Goal: Navigation & Orientation: Go to known website

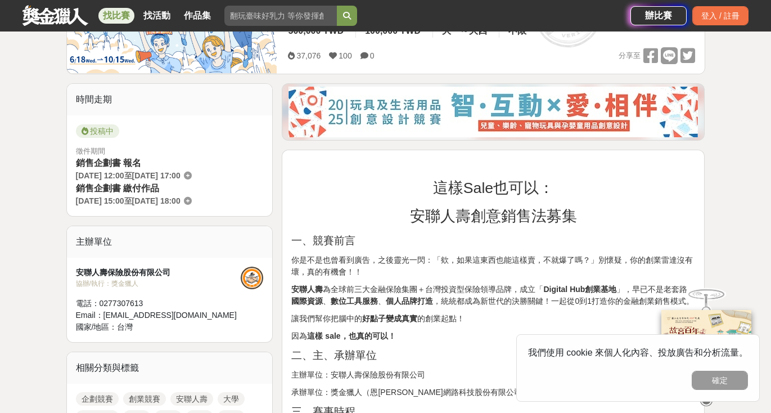
scroll to position [229, 0]
click at [735, 383] on button "確定" at bounding box center [720, 380] width 56 height 19
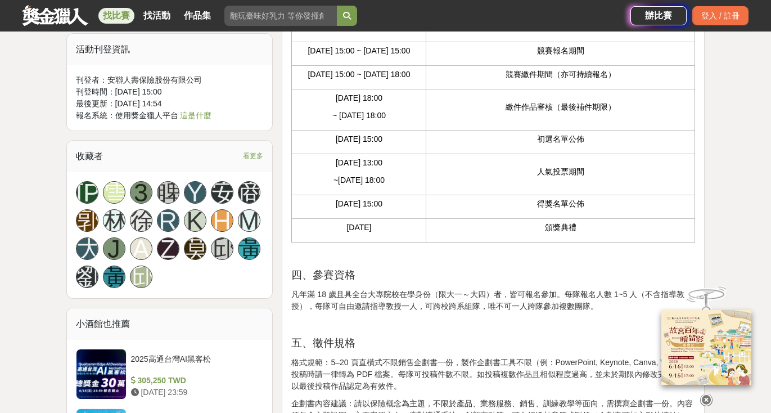
scroll to position [590, 0]
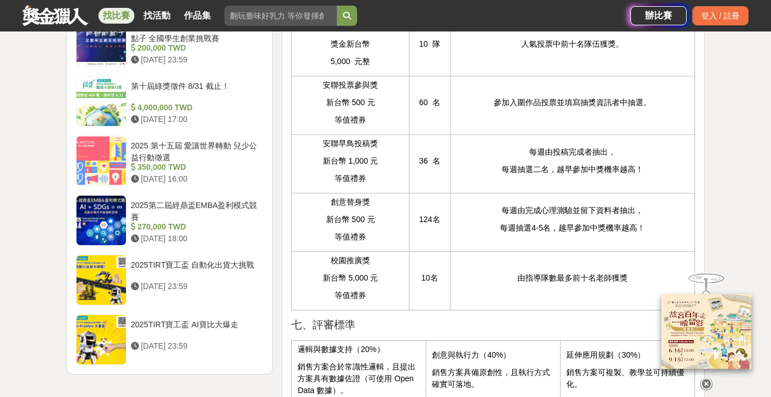
scroll to position [1326, 0]
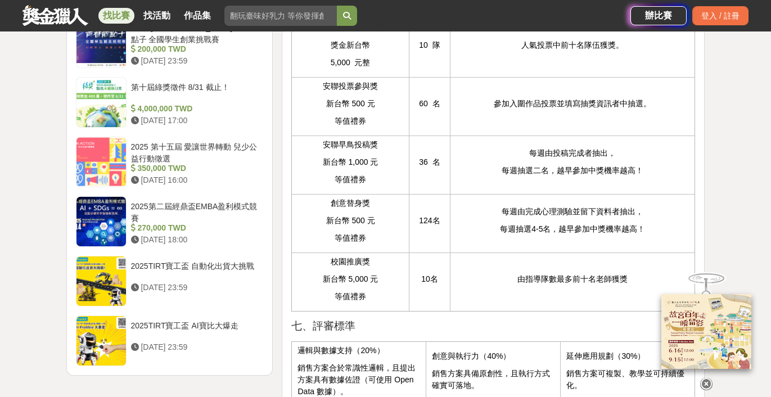
click at [579, 285] on p "由指導隊數最多前十名老師獲獎" at bounding box center [572, 279] width 233 height 12
click at [616, 285] on p "由指導隊數最多前十名老師獲獎" at bounding box center [572, 279] width 233 height 12
click at [711, 386] on icon at bounding box center [706, 384] width 12 height 12
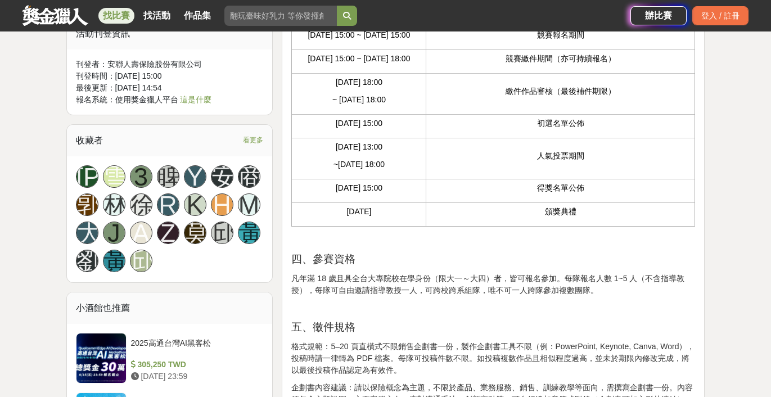
scroll to position [654, 0]
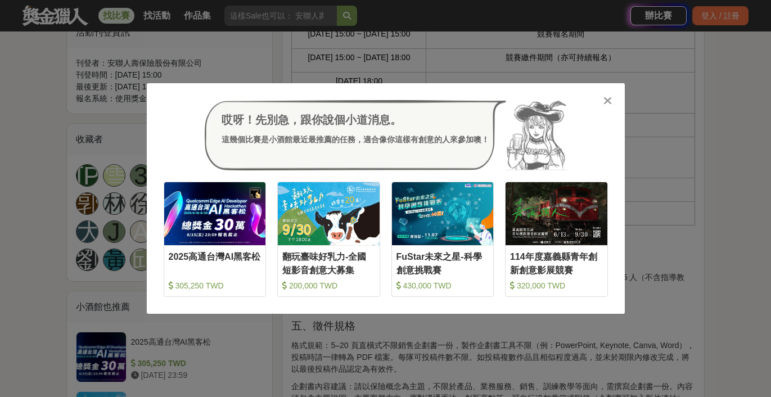
click at [609, 100] on icon at bounding box center [607, 100] width 8 height 11
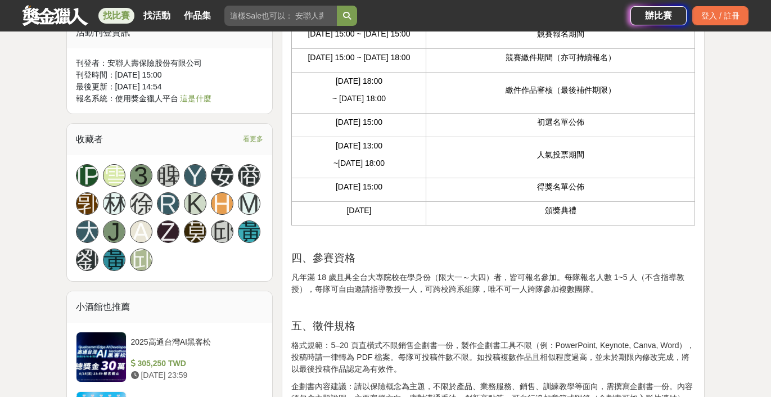
click at [70, 17] on link at bounding box center [55, 14] width 68 height 21
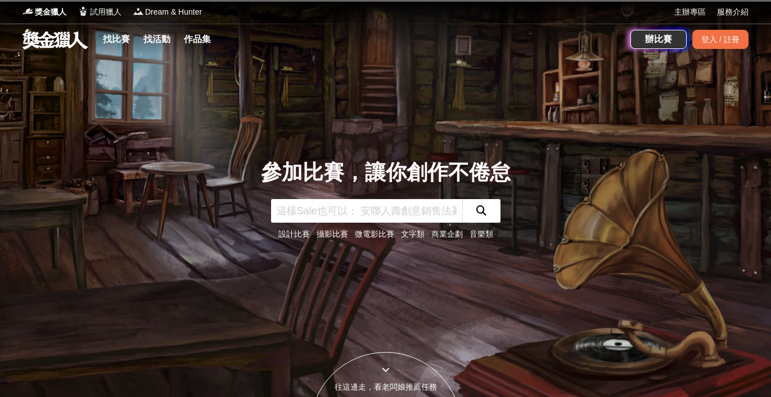
scroll to position [52, 0]
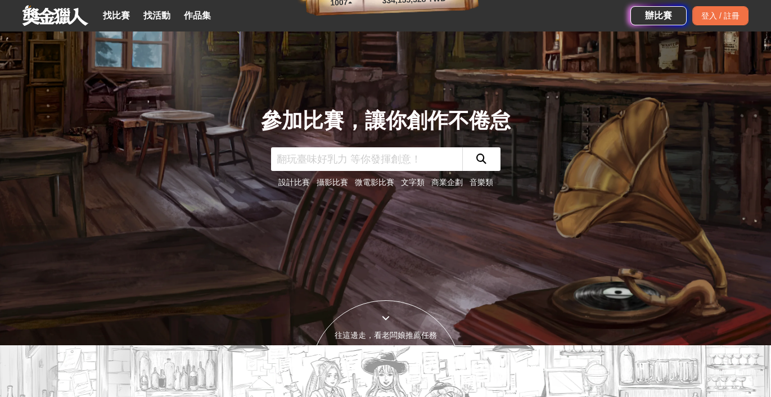
click at [305, 183] on link "設計比賽" at bounding box center [293, 182] width 31 height 9
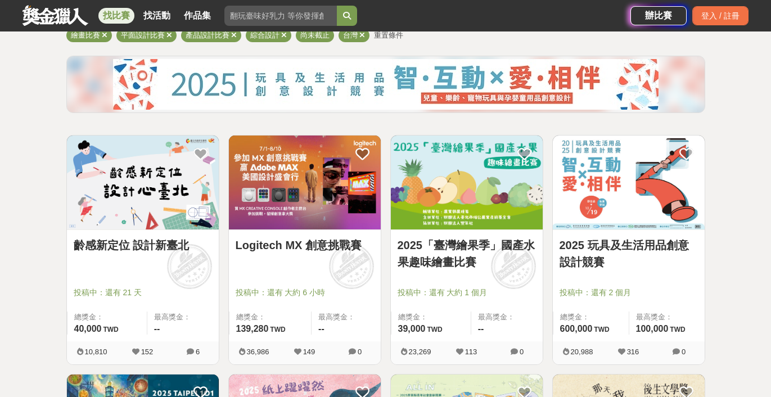
scroll to position [130, 0]
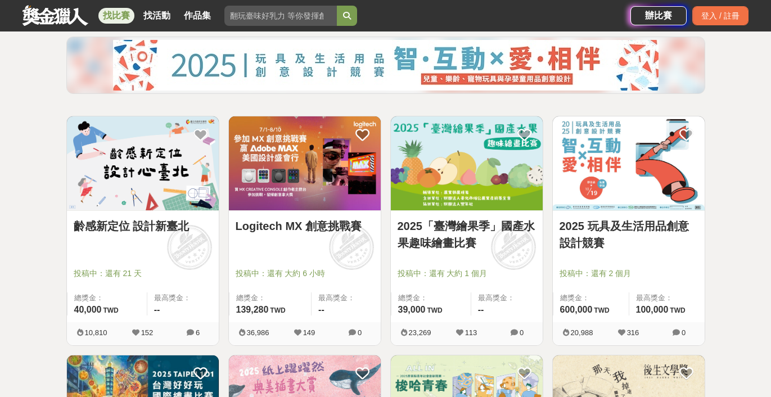
click at [472, 202] on img at bounding box center [467, 163] width 152 height 94
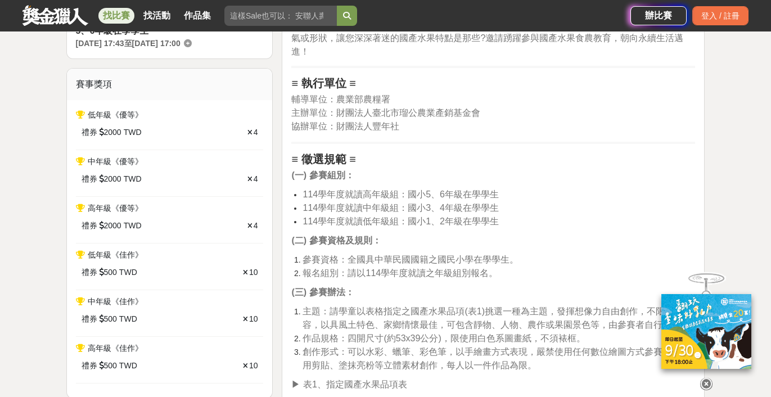
scroll to position [455, 0]
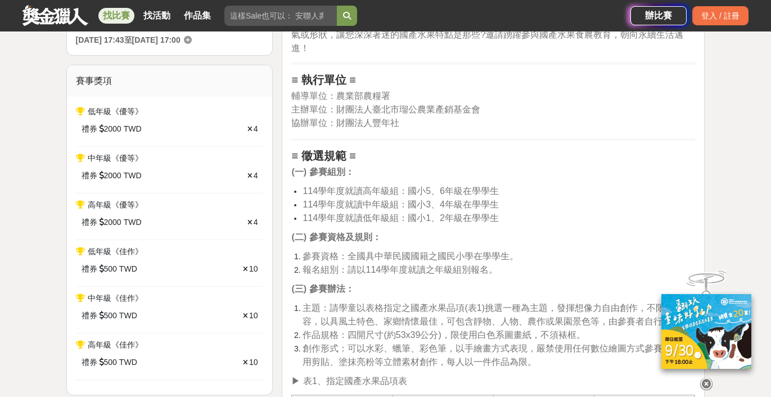
click at [122, 17] on link "找比賽" at bounding box center [116, 16] width 36 height 16
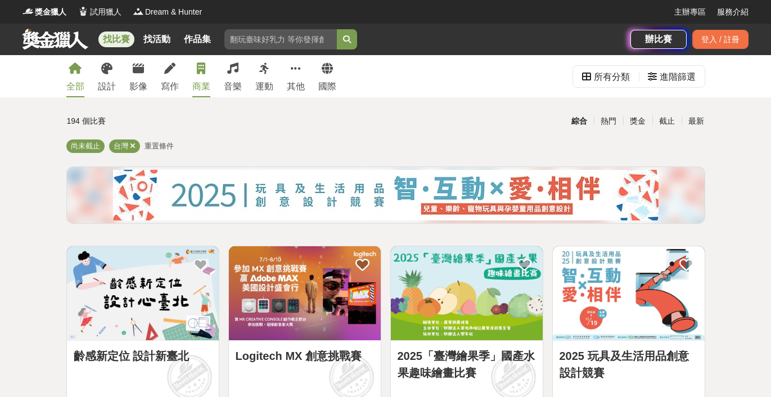
click at [205, 74] on link "商業" at bounding box center [201, 76] width 18 height 42
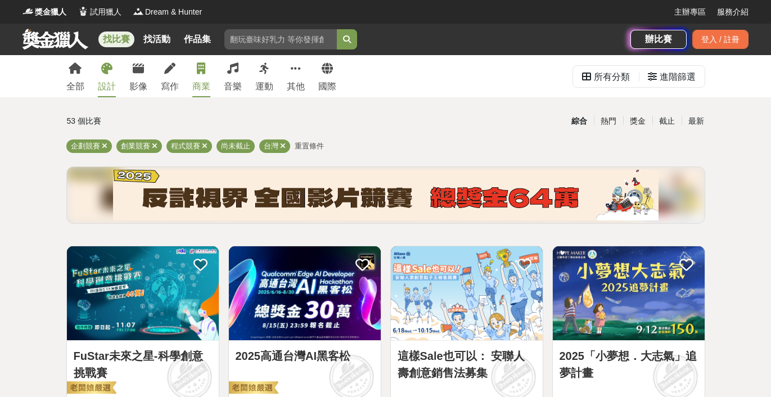
click at [114, 72] on link "設計" at bounding box center [107, 76] width 18 height 42
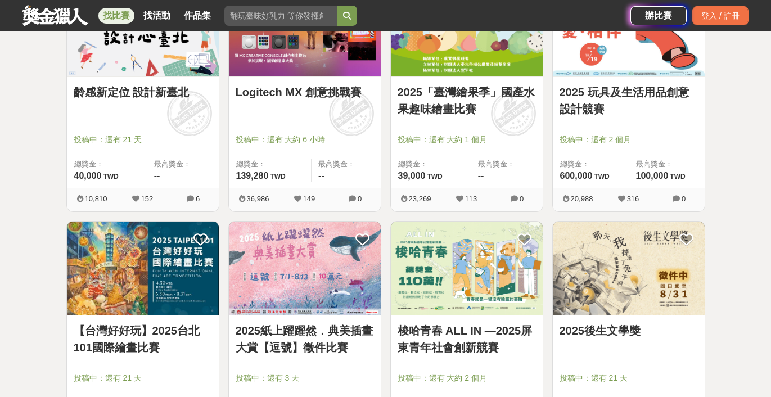
scroll to position [323, 0]
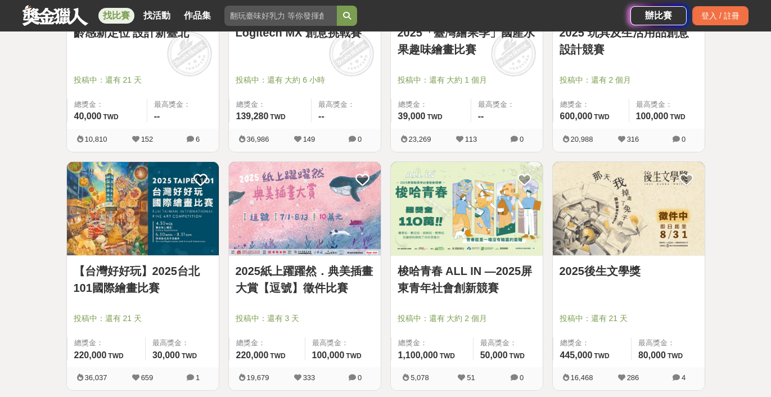
click at [153, 289] on link "【台灣好好玩】2025台北101國際繪畫比賽" at bounding box center [143, 280] width 138 height 34
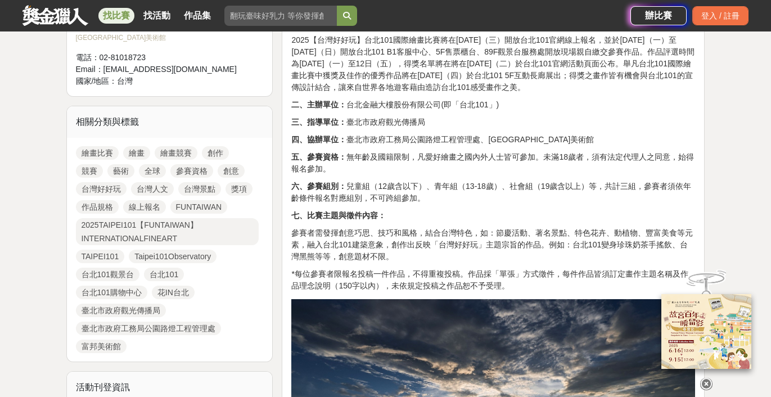
scroll to position [448, 0]
click at [600, 227] on p "參賽者需發揮創意巧思、技巧和風格，結合台灣特色，如：節慶活動、著名景點、特色花卉、動植物、豐富美食等元素，融入台北101建築意象，創作出反映「台灣好好玩」主題…" at bounding box center [493, 244] width 404 height 35
click at [600, 231] on p "參賽者需發揮創意巧思、技巧和風格，結合台灣特色，如：節慶活動、著名景點、特色花卉、動植物、豐富美食等元素，融入台北101建築意象，創作出反映「台灣好好玩」主題…" at bounding box center [493, 244] width 404 height 35
drag, startPoint x: 589, startPoint y: 232, endPoint x: 649, endPoint y: 231, distance: 59.6
click at [649, 231] on p "參賽者需發揮創意巧思、技巧和風格，結合台灣特色，如：節慶活動、著名景點、特色花卉、動植物、豐富美食等元素，融入台北101建築意象，創作出反映「台灣好好玩」主題…" at bounding box center [493, 244] width 404 height 35
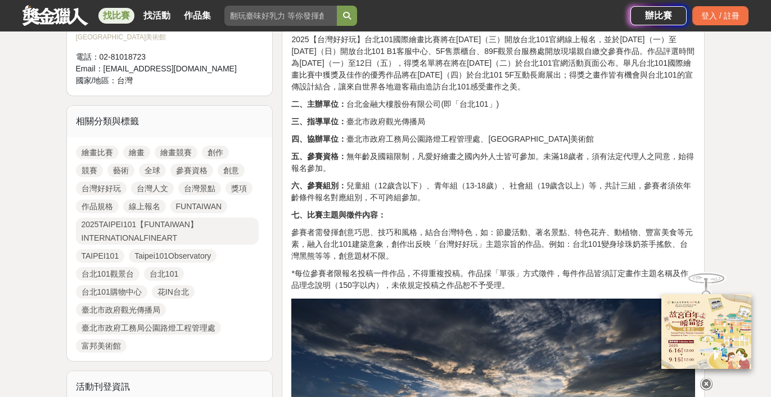
click at [360, 236] on p "參賽者需發揮創意巧思、技巧和風格，結合台灣特色，如：節慶活動、著名景點、特色花卉、動植物、豐富美食等元素，融入台北101建築意象，創作出反映「台灣好好玩」主題…" at bounding box center [493, 244] width 404 height 35
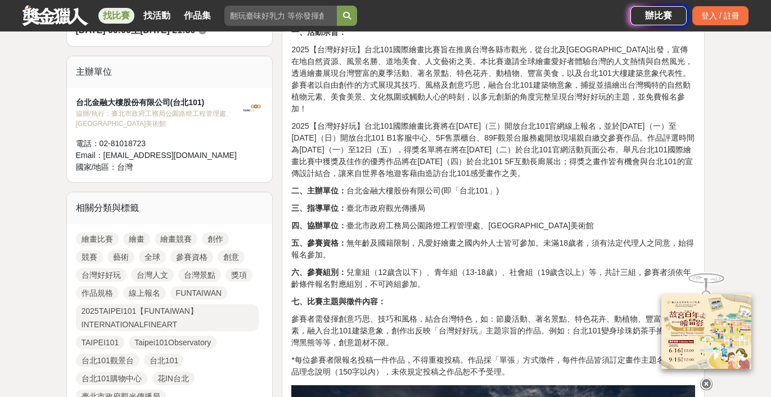
scroll to position [362, 0]
click at [628, 266] on p "六、參賽組別： 兒童組（12歲含以下）、青年組（13-18歲）、社會組（19歲含以上）等，共計三組，參賽者須依年齡條件報名對應組別，不可跨組參加。" at bounding box center [493, 278] width 404 height 24
click at [545, 266] on p "六、參賽組別： 兒童組（12歲含以下）、青年組（13-18歲）、社會組（19歲含以上）等，共計三組，參賽者須依年齡條件報名對應組別，不可跨組參加。" at bounding box center [493, 278] width 404 height 24
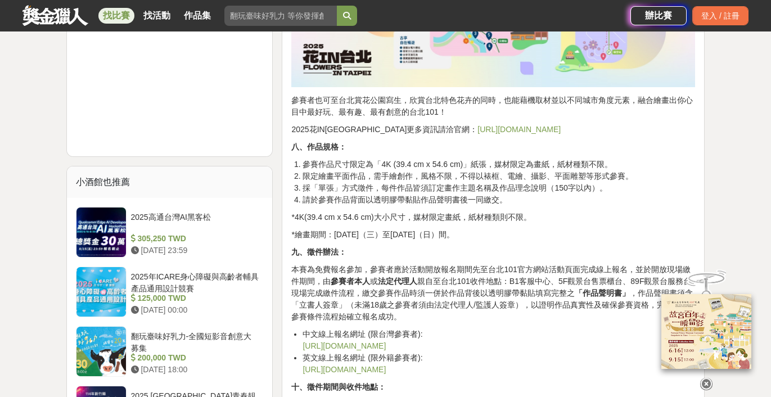
scroll to position [1208, 0]
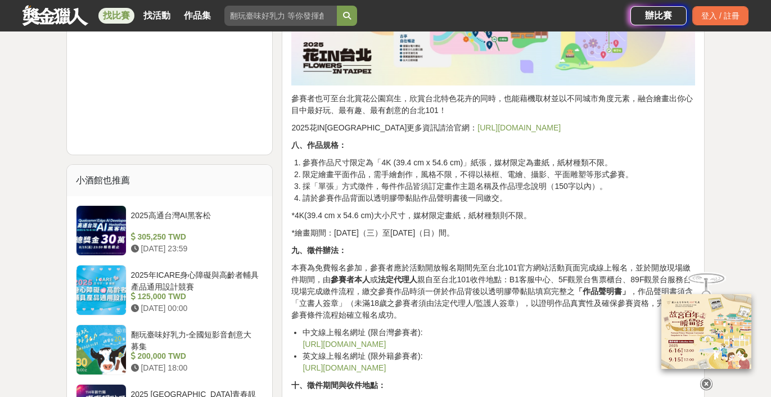
click at [534, 157] on li "參賽作品尺寸限定為「4K (39.4 cm x 54.6 cm)」紙張，媒材限定為畫紙，紙材種類不限。" at bounding box center [498, 163] width 392 height 12
click at [581, 157] on li "參賽作品尺寸限定為「4K (39.4 cm x 54.6 cm)」紙張，媒材限定為畫紙，紙材種類不限。" at bounding box center [498, 163] width 392 height 12
click at [330, 169] on li "限定繪畫平面作品，需手繪創作，風格不限，不得以裱框、電繪、攝影、平面雕塑等形式參賽。" at bounding box center [498, 175] width 392 height 12
click at [404, 169] on li "限定繪畫平面作品，需手繪創作，風格不限，不得以裱框、電繪、攝影、平面雕塑等形式參賽。" at bounding box center [498, 175] width 392 height 12
click at [454, 169] on li "限定繪畫平面作品，需手繪創作，風格不限，不得以裱框、電繪、攝影、平面雕塑等形式參賽。" at bounding box center [498, 175] width 392 height 12
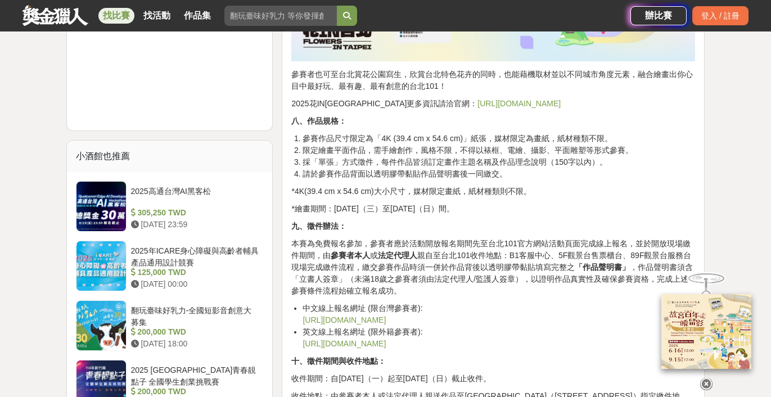
scroll to position [1236, 0]
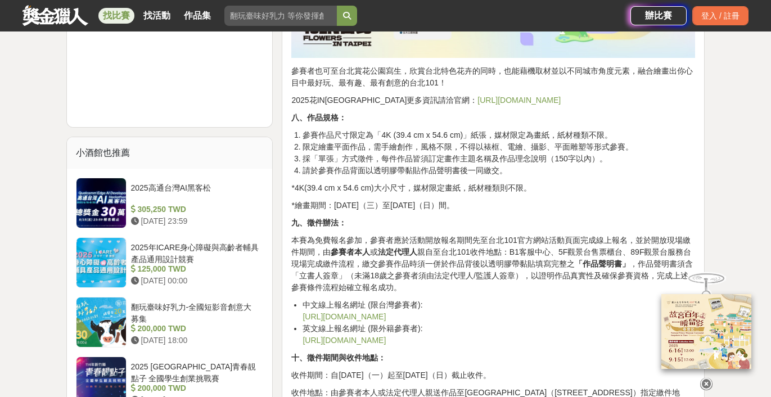
click at [532, 141] on li "限定繪畫平面作品，需手繪創作，風格不限，不得以裱框、電繪、攝影、平面雕塑等形式參賽。" at bounding box center [498, 147] width 392 height 12
click at [610, 141] on li "限定繪畫平面作品，需手繪創作，風格不限，不得以裱框、電繪、攝影、平面雕塑等形式參賽。" at bounding box center [498, 147] width 392 height 12
drag, startPoint x: 444, startPoint y: 194, endPoint x: 513, endPoint y: 195, distance: 69.2
click at [513, 200] on p "*繪畫期間：2025年4月30日（三）至2025年8月31日（日）間。" at bounding box center [493, 206] width 404 height 12
click at [427, 217] on p "九、徵件辦法：" at bounding box center [493, 223] width 404 height 12
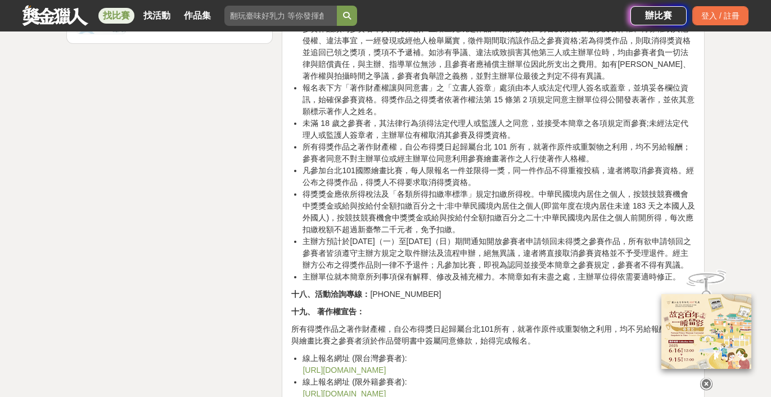
scroll to position [2050, 0]
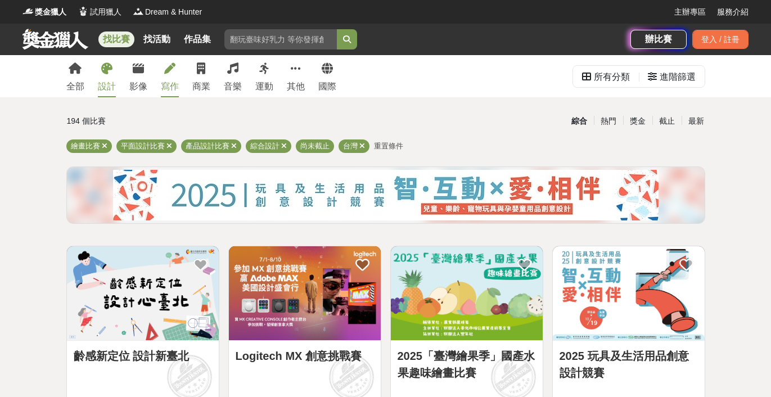
click at [174, 77] on link "寫作" at bounding box center [170, 76] width 18 height 42
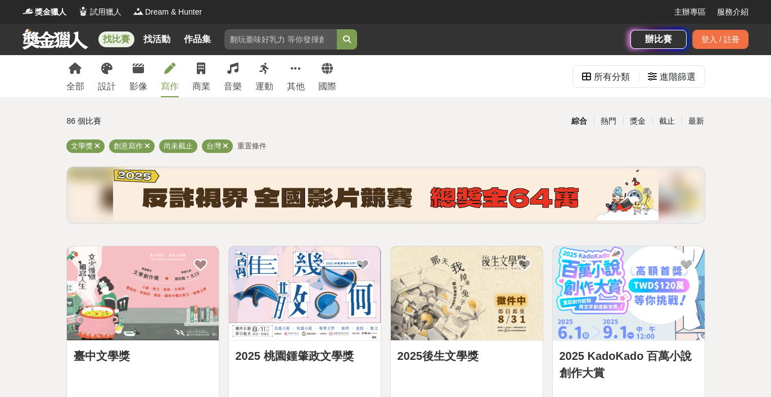
click at [316, 284] on img at bounding box center [305, 293] width 152 height 94
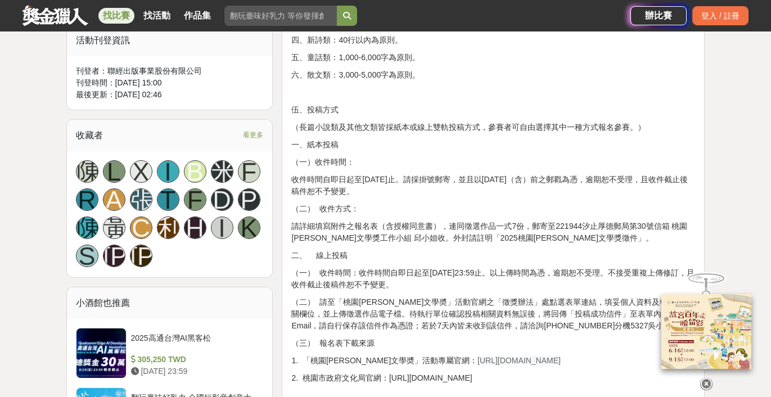
scroll to position [646, 0]
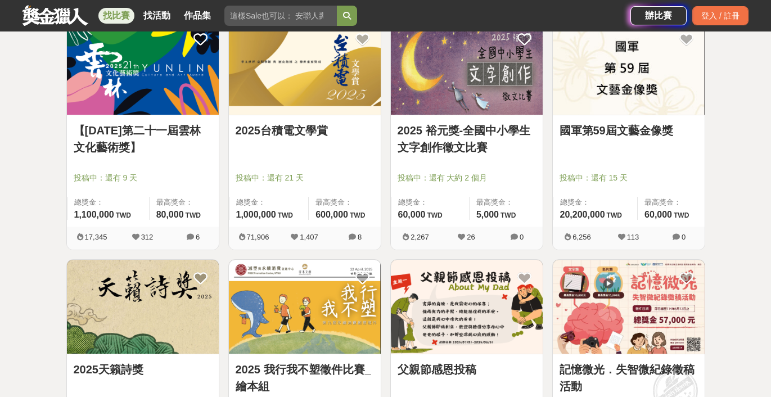
scroll to position [464, 0]
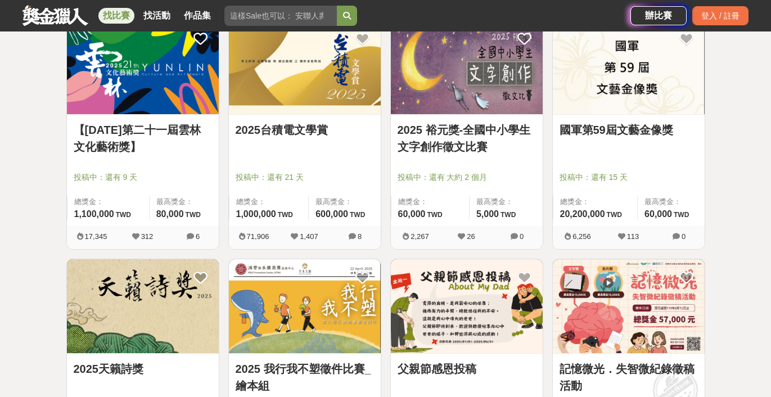
click at [322, 129] on link "2025台積電文學賞" at bounding box center [305, 129] width 138 height 17
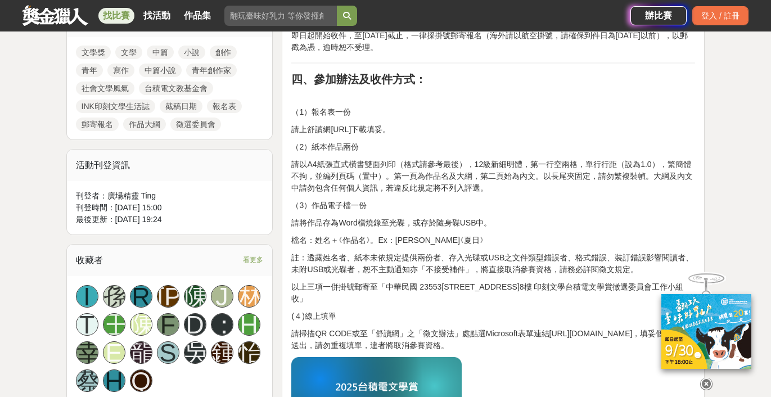
scroll to position [537, 0]
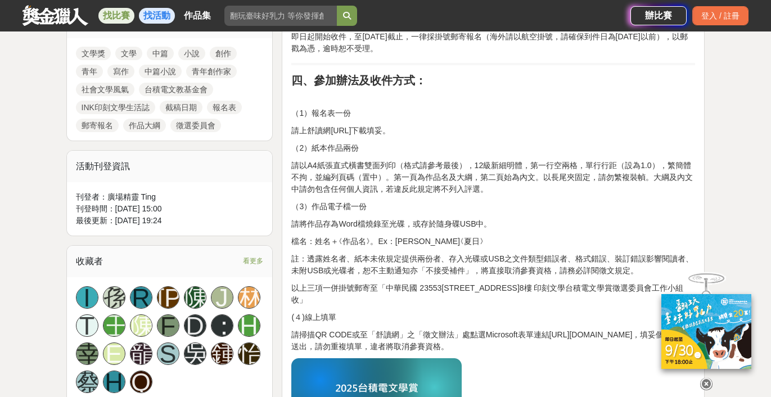
click at [164, 19] on link "找活動" at bounding box center [157, 16] width 36 height 16
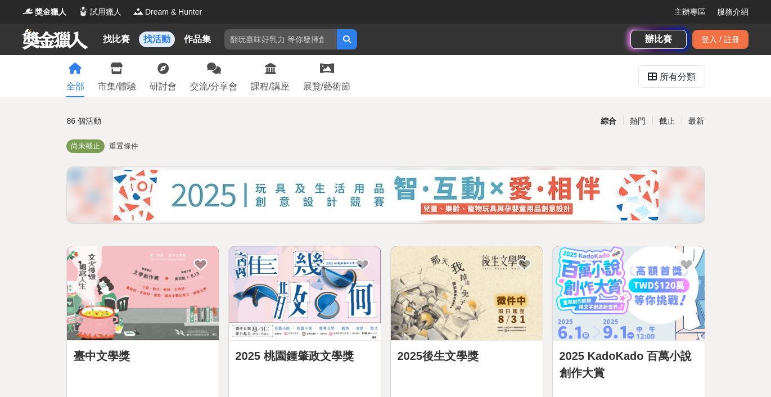
click at [156, 39] on link "找活動" at bounding box center [157, 39] width 36 height 16
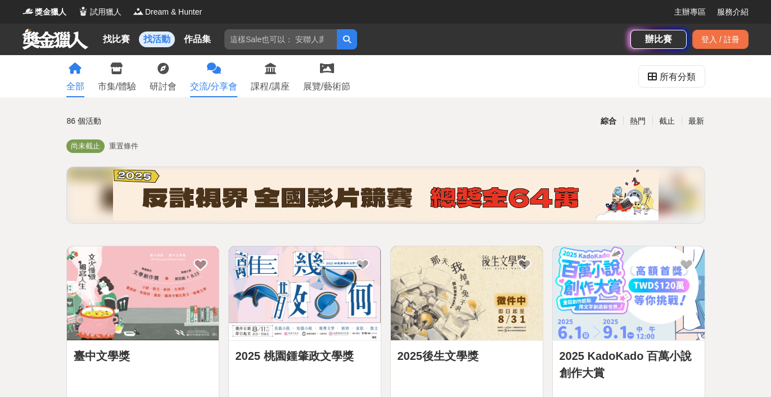
click at [216, 78] on link "交流/分享會" at bounding box center [213, 76] width 47 height 42
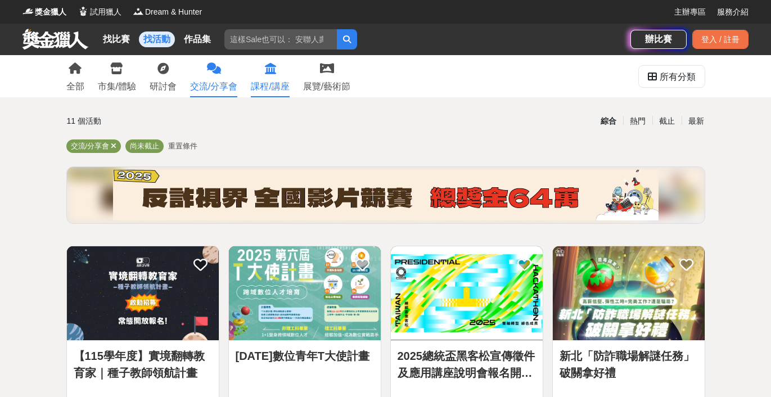
click at [279, 87] on div "課程/講座" at bounding box center [270, 86] width 38 height 13
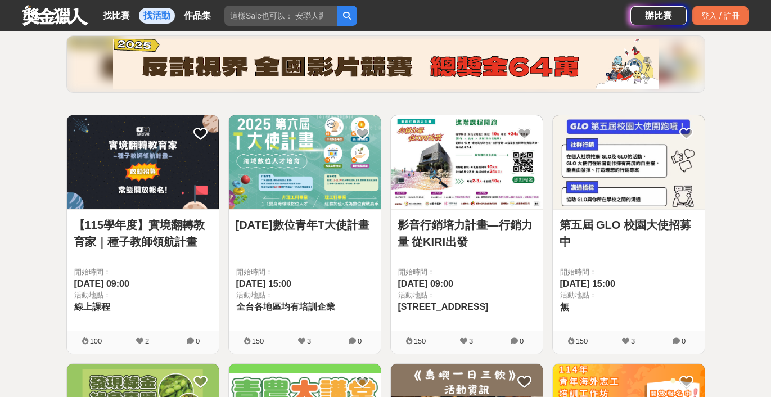
scroll to position [132, 0]
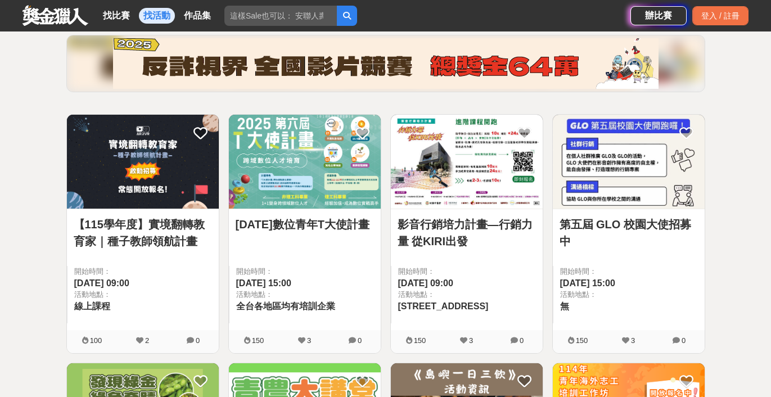
click at [440, 228] on link "影音行銷培力計畫—行銷力量 從KIRI出發" at bounding box center [466, 233] width 138 height 34
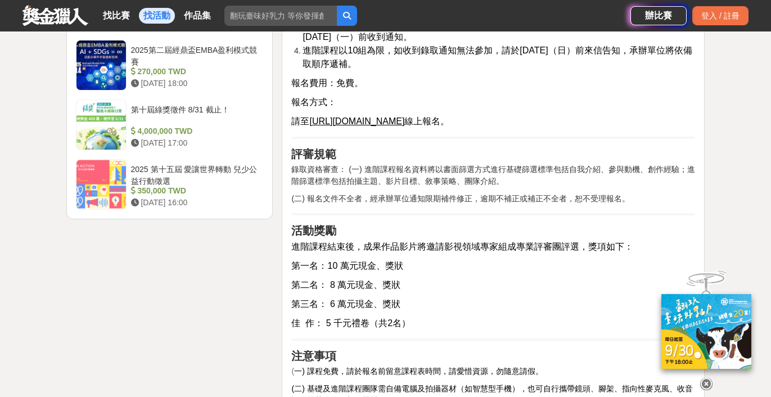
scroll to position [1567, 0]
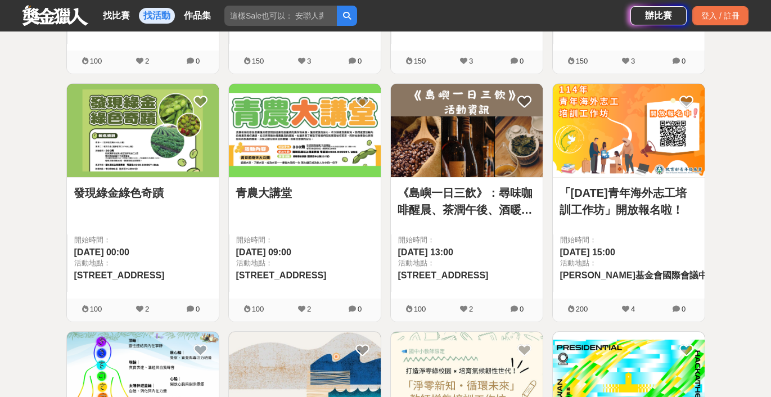
scroll to position [413, 0]
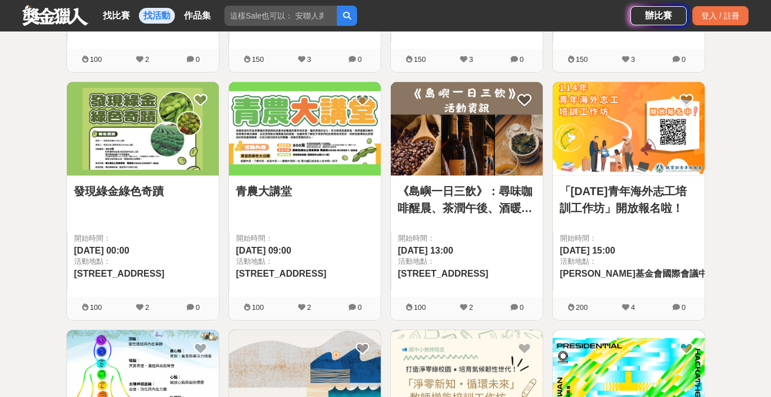
click at [655, 198] on link "「114年青年海外志工培訓工作坊」開放報名啦！" at bounding box center [628, 200] width 138 height 34
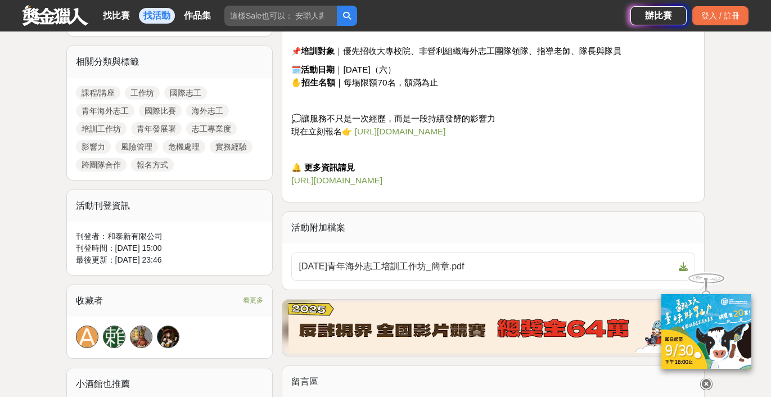
scroll to position [507, 0]
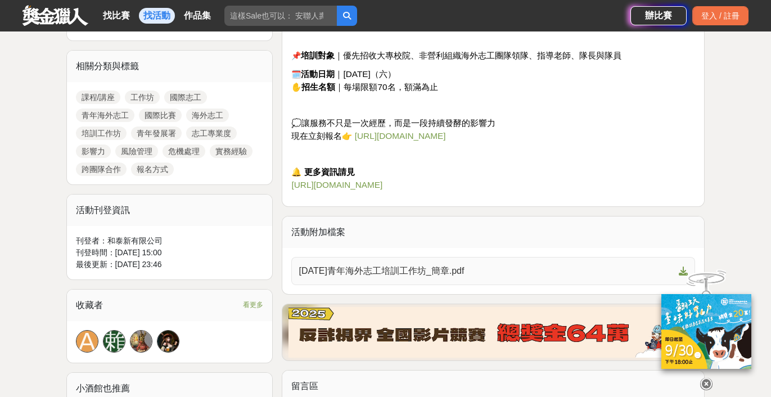
click at [442, 264] on span "114年青年海外志工培訓工作坊_簡章.pdf" at bounding box center [487, 270] width 376 height 13
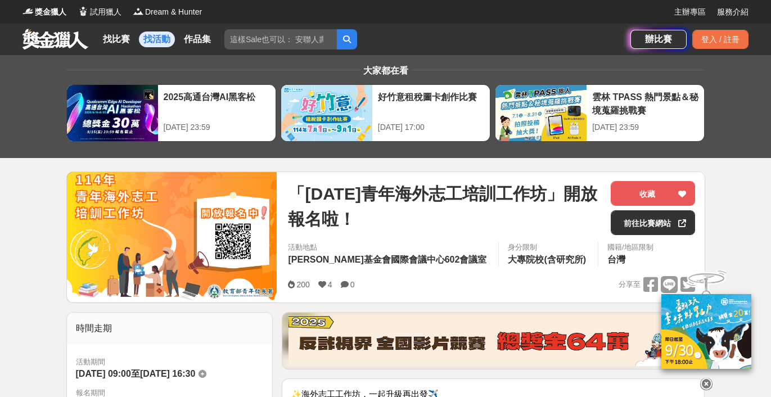
scroll to position [0, 0]
click at [158, 41] on link "找活動" at bounding box center [157, 39] width 36 height 16
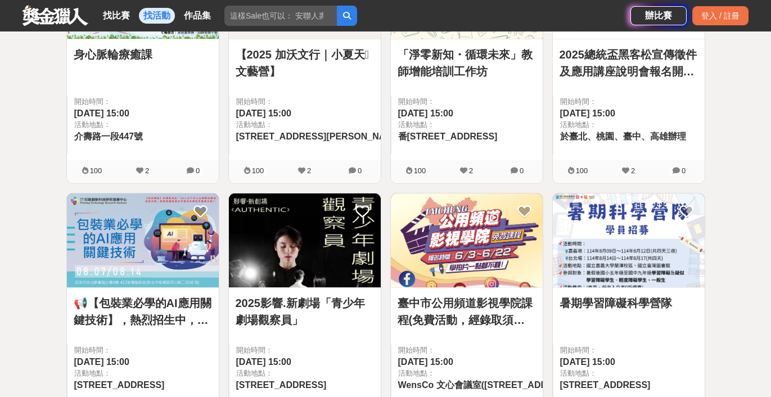
scroll to position [837, 0]
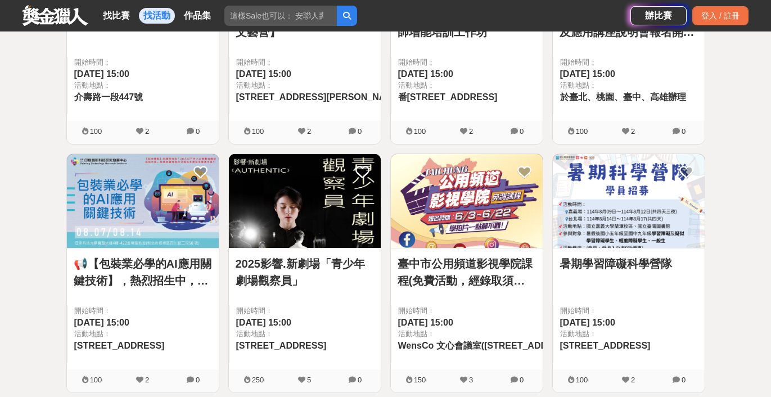
click at [146, 265] on link "📢【包裝業必學的AI應用關鍵技術】，熱烈招生中，歡迎踴躍報名！" at bounding box center [143, 272] width 138 height 34
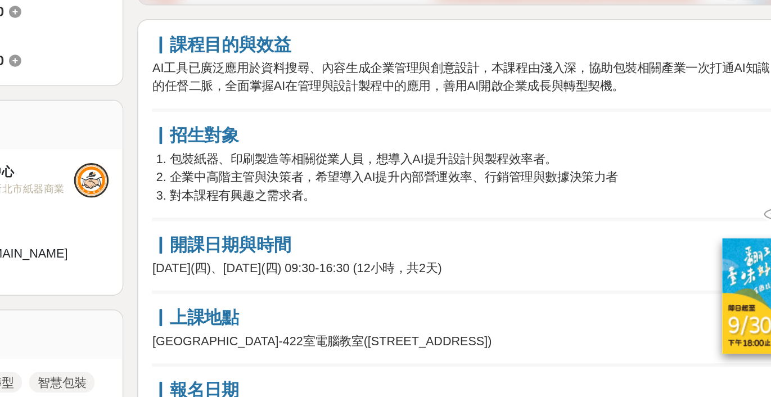
scroll to position [227, 0]
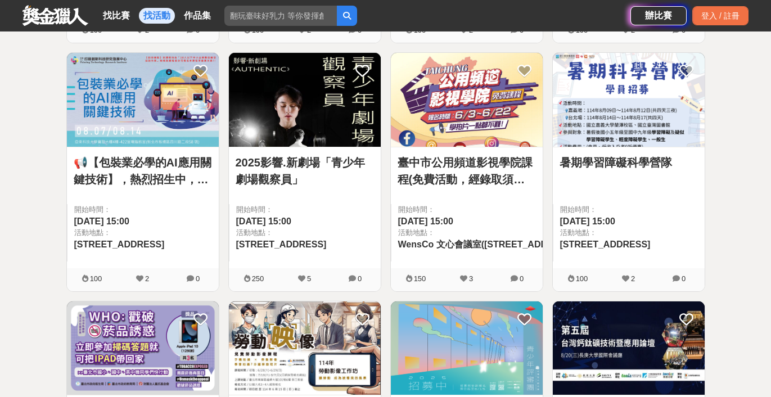
scroll to position [943, 0]
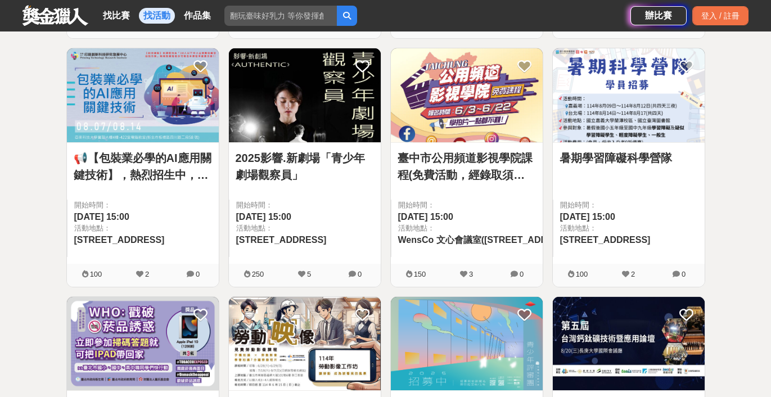
click at [449, 169] on link "臺中市公用頻道影視學院課程(免費活動，經錄取須繳納保證金)" at bounding box center [466, 167] width 138 height 34
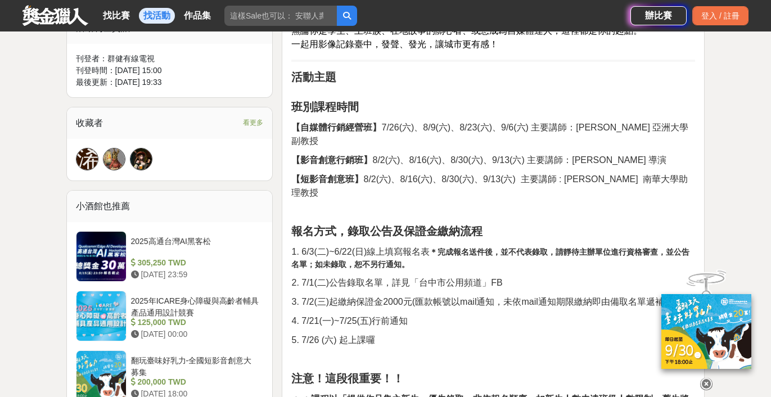
scroll to position [600, 0]
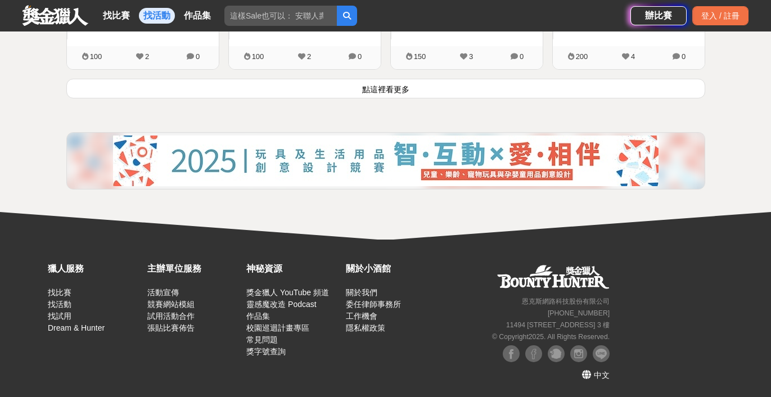
scroll to position [1658, 0]
